Goal: Transaction & Acquisition: Purchase product/service

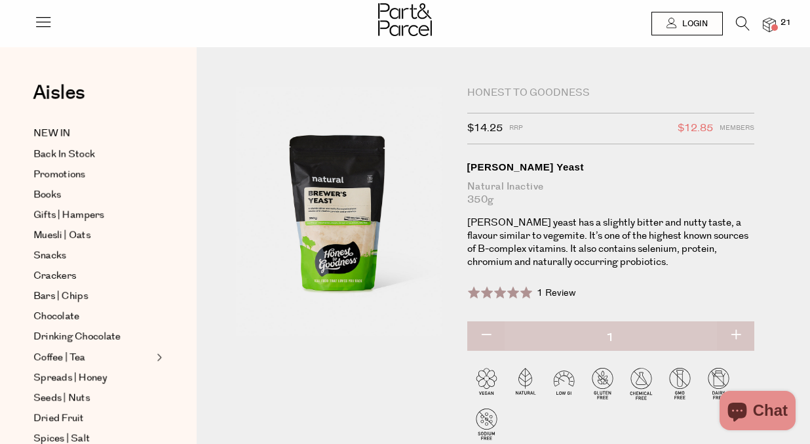
click at [770, 22] on img at bounding box center [769, 25] width 13 height 15
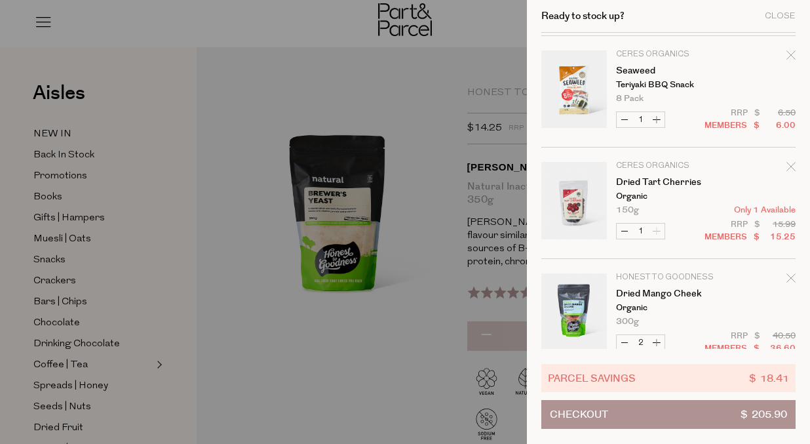
scroll to position [1482, 0]
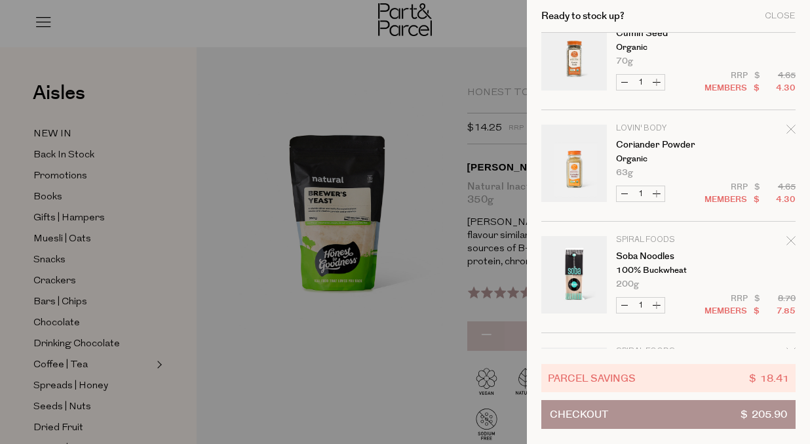
click at [789, 134] on div "Remove Coriander Powder" at bounding box center [790, 132] width 9 height 18
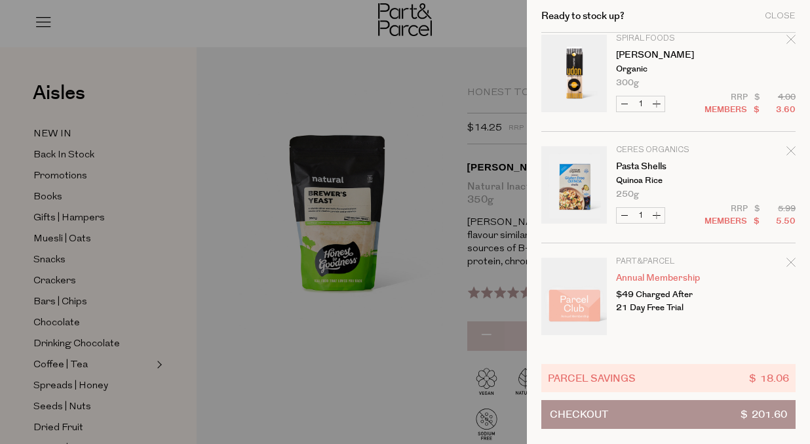
scroll to position [1359, 0]
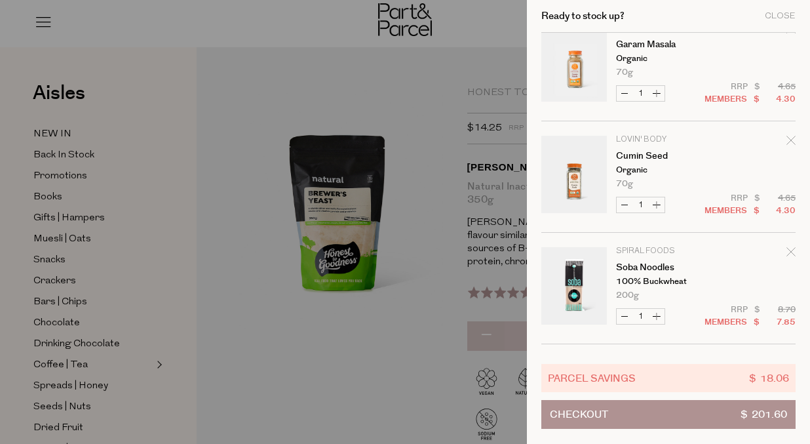
click at [790, 138] on icon "Remove Cumin Seed" at bounding box center [790, 140] width 9 height 9
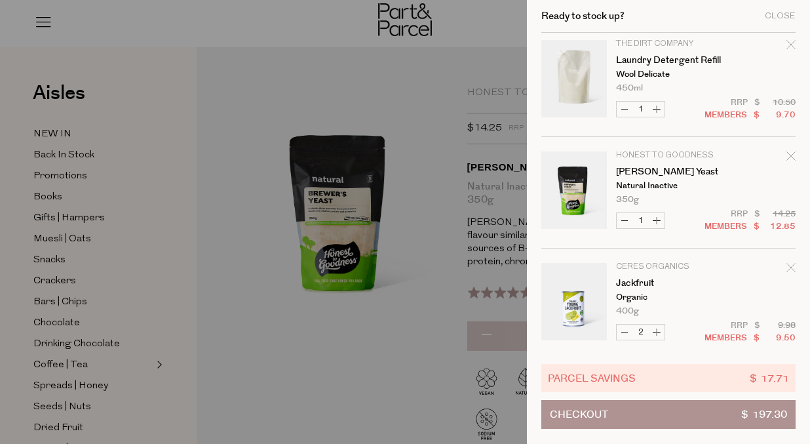
scroll to position [0, 0]
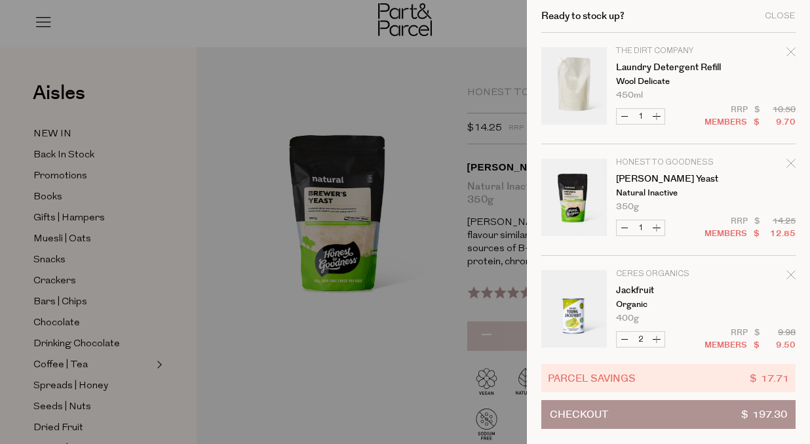
click at [788, 53] on icon "Remove Laundry Detergent Refill" at bounding box center [790, 51] width 9 height 9
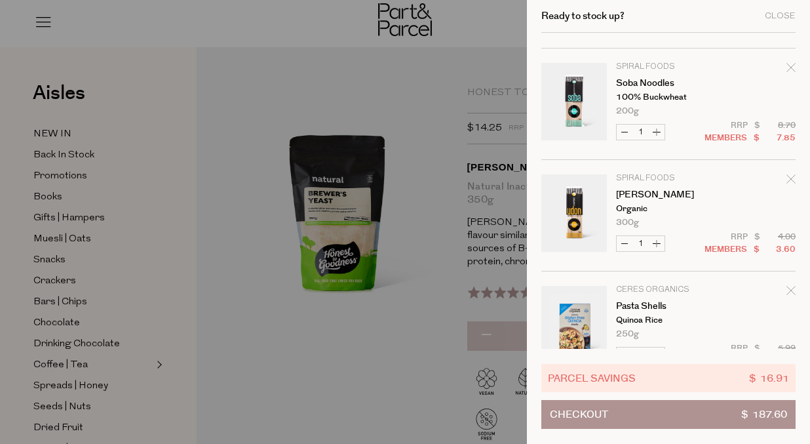
scroll to position [1310, 0]
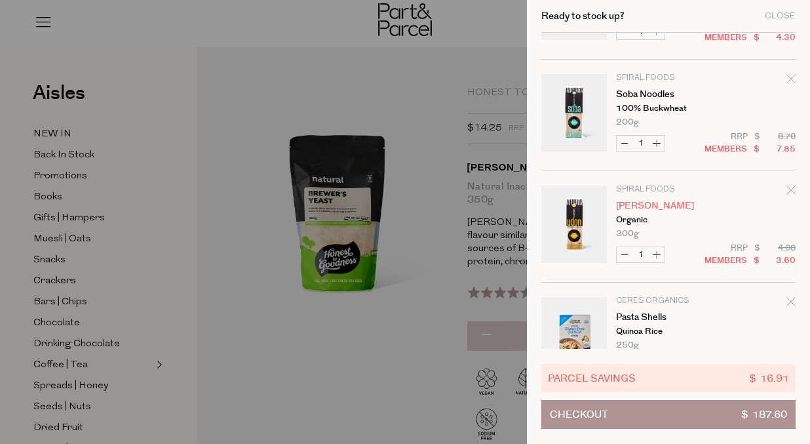
click at [654, 206] on link "[PERSON_NAME]" at bounding box center [667, 205] width 102 height 9
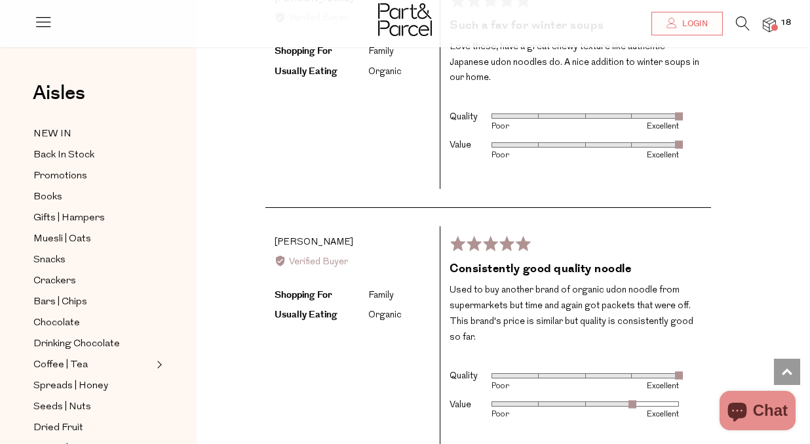
scroll to position [1532, 0]
click at [774, 26] on span at bounding box center [774, 27] width 7 height 7
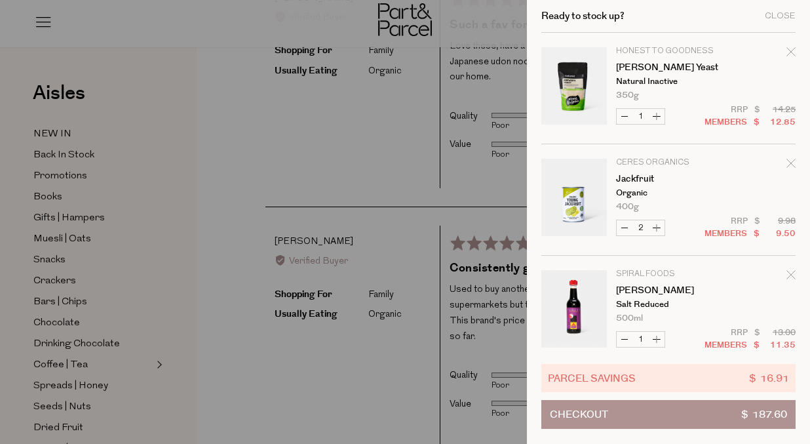
click at [629, 227] on button "Decrease Jackfruit" at bounding box center [624, 227] width 16 height 15
type input "1"
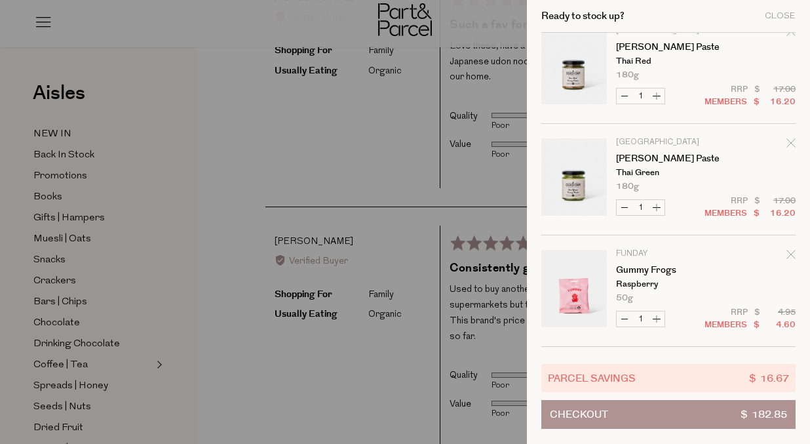
scroll to position [576, 0]
click at [788, 143] on icon "Remove Curry Paste" at bounding box center [790, 144] width 9 height 9
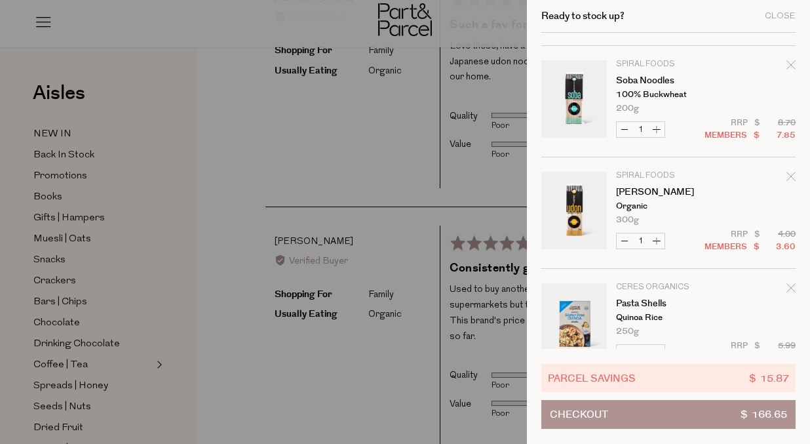
scroll to position [1350, 0]
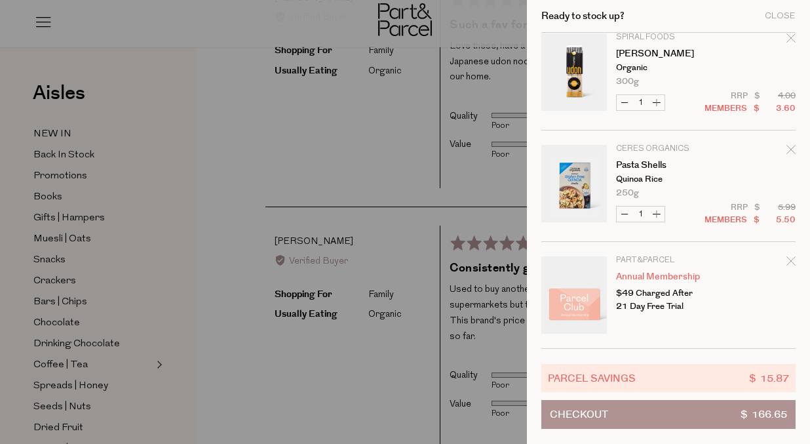
click at [660, 415] on button "Checkout $ 166.65" at bounding box center [668, 414] width 254 height 29
